Goal: Task Accomplishment & Management: Manage account settings

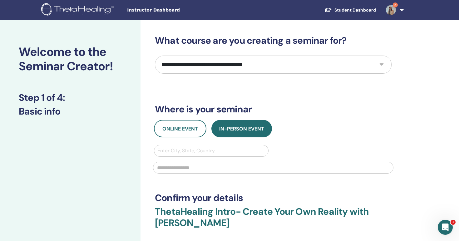
click at [391, 10] on img at bounding box center [391, 10] width 10 height 10
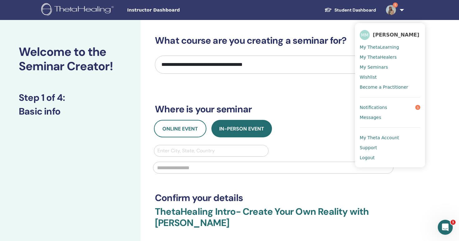
click at [386, 110] on link "Notifications 5" at bounding box center [390, 107] width 61 height 10
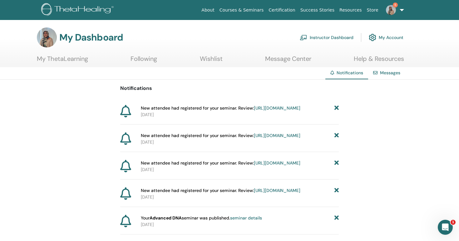
click at [254, 111] on link "https://member.thetahealing.com/instructor/seminar/377932/attendees" at bounding box center [277, 108] width 47 height 6
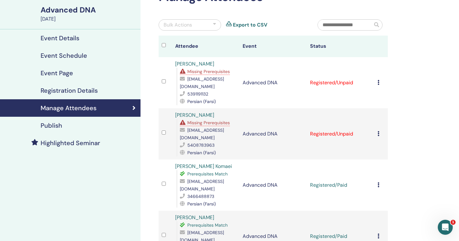
scroll to position [61, 0]
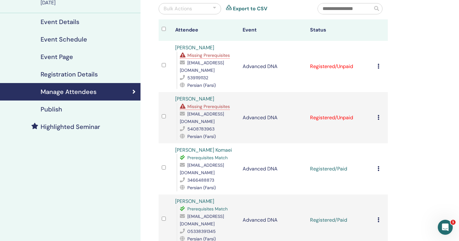
click at [377, 118] on td "Cancel Registration Do not auto-certify Mark as Paid Mark as Unpaid Mark as Abs…" at bounding box center [380, 117] width 13 height 51
click at [378, 117] on icon at bounding box center [378, 117] width 2 height 5
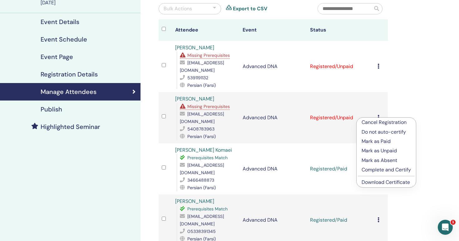
click at [376, 140] on p "Mark as Paid" at bounding box center [385, 141] width 49 height 7
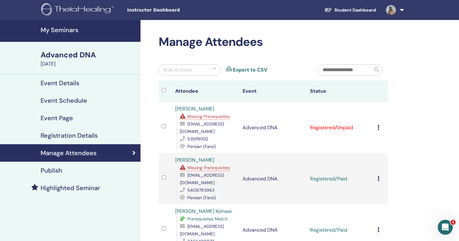
click at [378, 125] on icon at bounding box center [378, 127] width 2 height 5
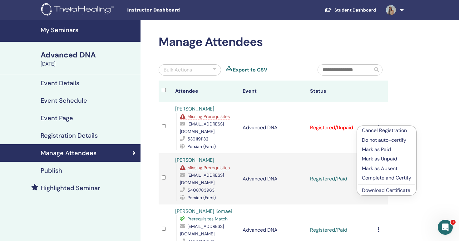
click at [378, 151] on p "Mark as Paid" at bounding box center [386, 149] width 49 height 7
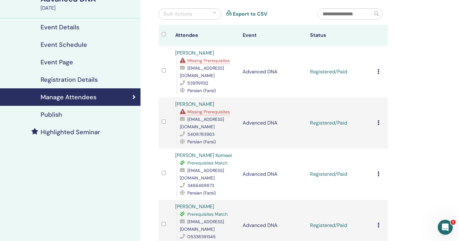
scroll to position [58, 0]
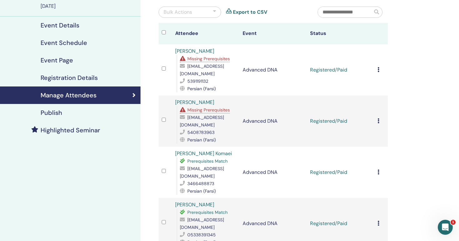
click at [211, 110] on span "Missing Prerequisites" at bounding box center [208, 110] width 42 height 6
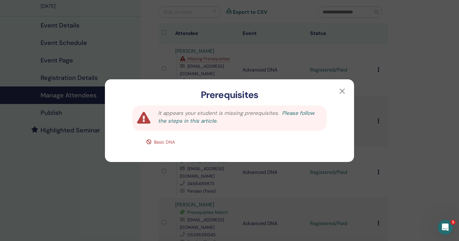
click at [300, 113] on link "Please follow the steps in this article." at bounding box center [236, 117] width 156 height 15
click at [340, 92] on button "button" at bounding box center [342, 91] width 10 height 10
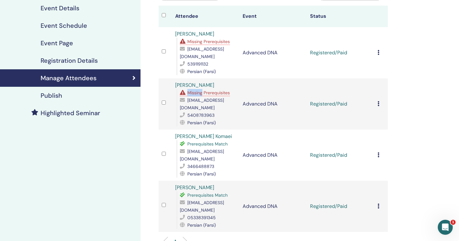
scroll to position [100, 0]
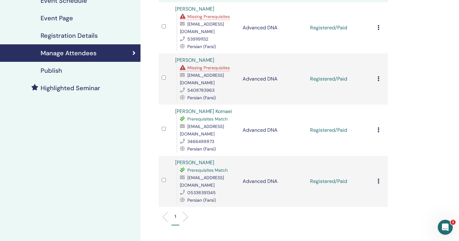
click at [380, 81] on div "Cancel Registration Do not auto-certify Mark as Paid Mark as Unpaid Mark as Abs…" at bounding box center [380, 78] width 7 height 7
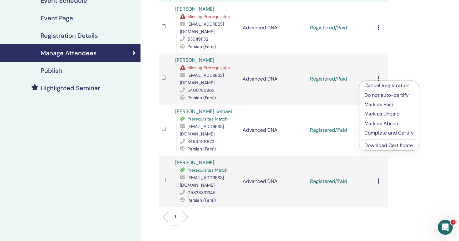
click at [395, 57] on div "Manage Attendees Bulk Actions Export to CSV Attendee Event Status Atefe Jafari …" at bounding box center [293, 119] width 306 height 399
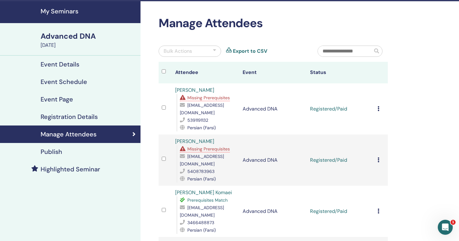
scroll to position [20, 0]
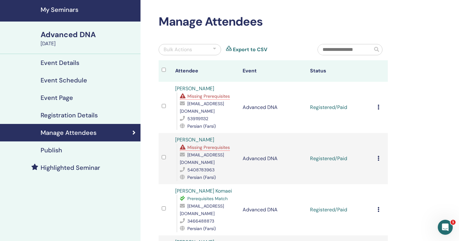
click at [182, 94] on icon at bounding box center [183, 95] width 7 height 5
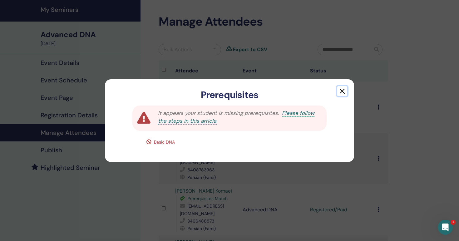
click at [343, 92] on button "button" at bounding box center [342, 91] width 10 height 10
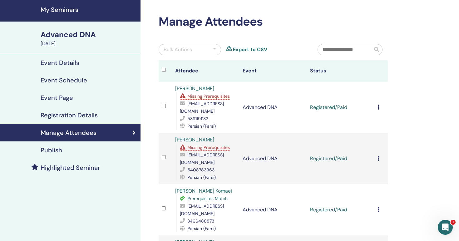
click at [166, 32] on div "Manage Attendees Bulk Actions Export to CSV Attendee Event Status Atefe Jafari …" at bounding box center [273, 163] width 237 height 296
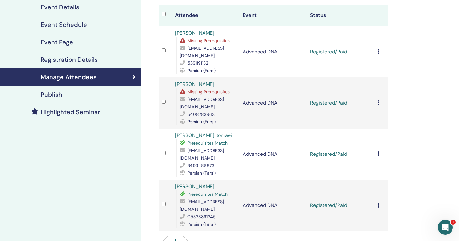
scroll to position [0, 0]
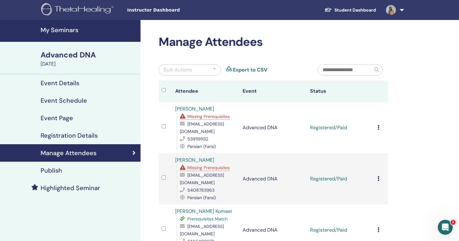
click at [70, 9] on img at bounding box center [78, 10] width 75 height 14
